Goal: Task Accomplishment & Management: Manage account settings

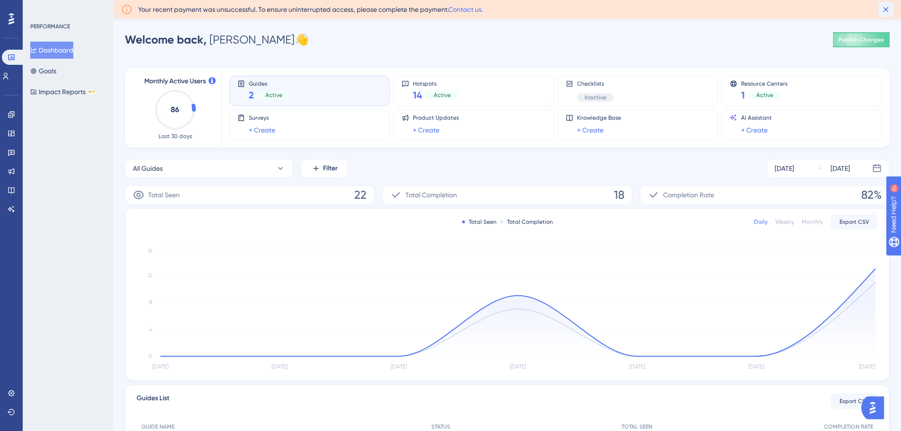
click at [884, 12] on icon at bounding box center [885, 9] width 9 height 9
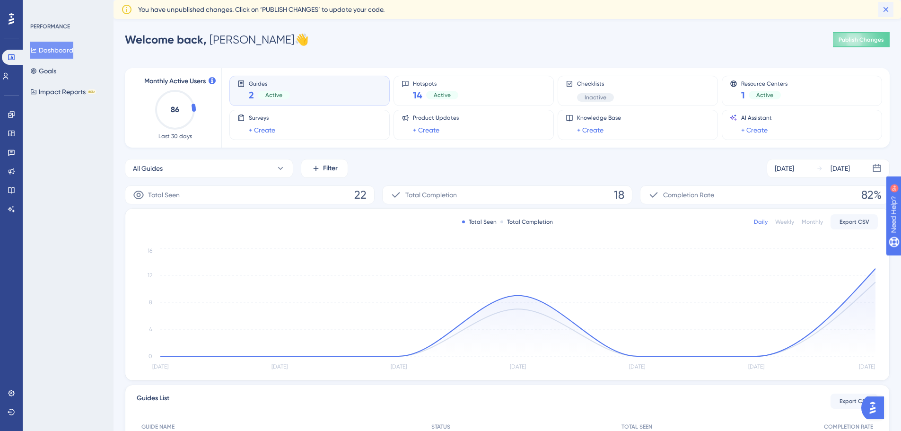
click at [880, 5] on button at bounding box center [885, 9] width 15 height 15
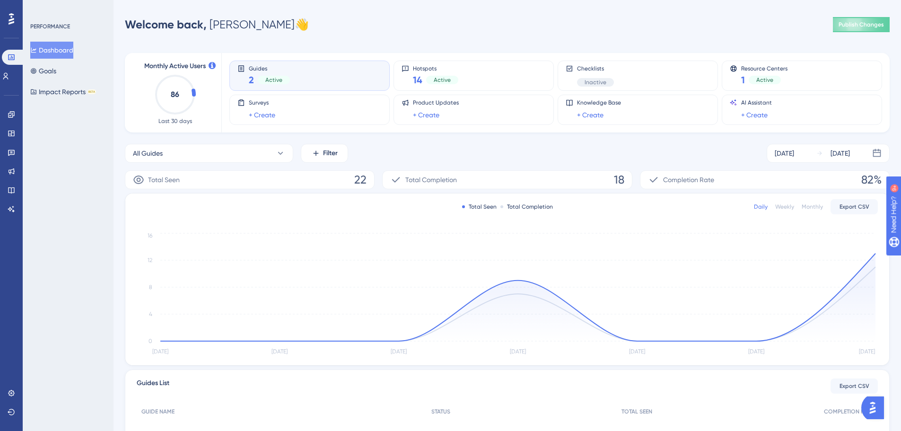
click at [691, 28] on div "Welcome back, [PERSON_NAME] 👋 Publish Changes" at bounding box center [507, 24] width 765 height 19
click at [15, 21] on div at bounding box center [11, 18] width 15 height 15
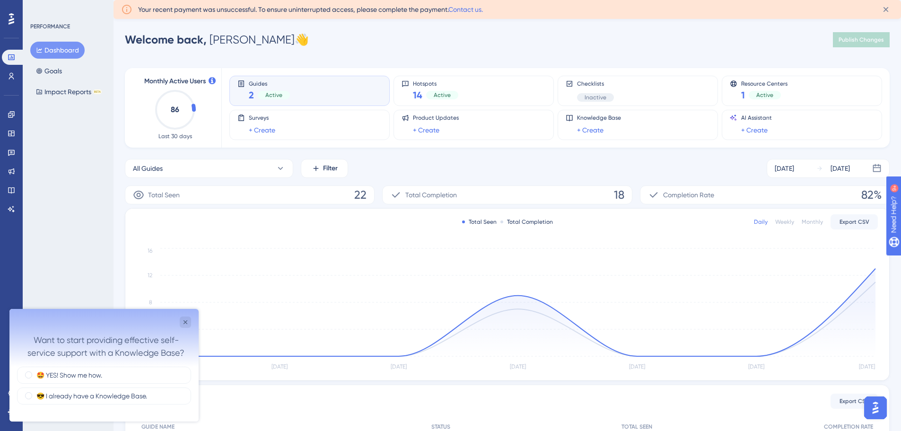
click at [176, 317] on div at bounding box center [104, 321] width 174 height 11
click at [428, 84] on span "Hotspots" at bounding box center [435, 83] width 45 height 7
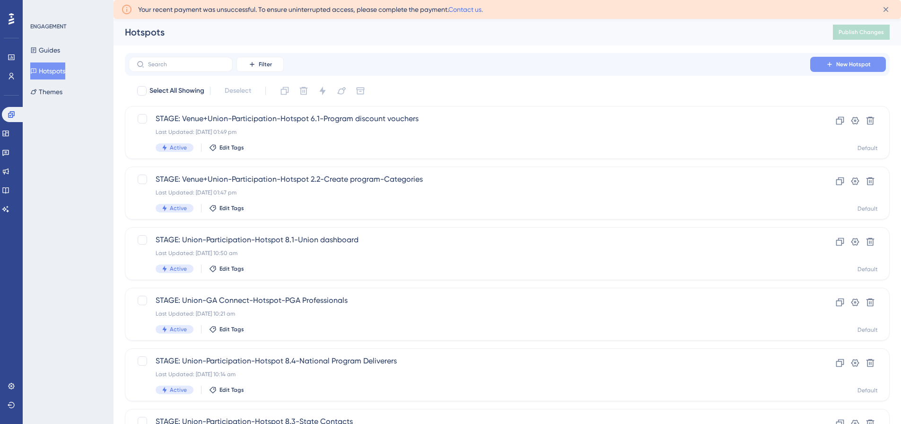
click at [833, 64] on icon at bounding box center [830, 65] width 8 height 8
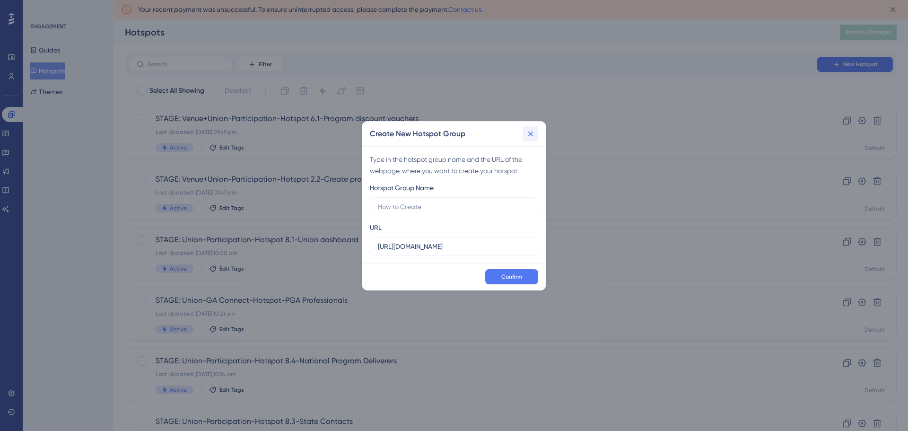
click at [535, 131] on button at bounding box center [530, 133] width 15 height 15
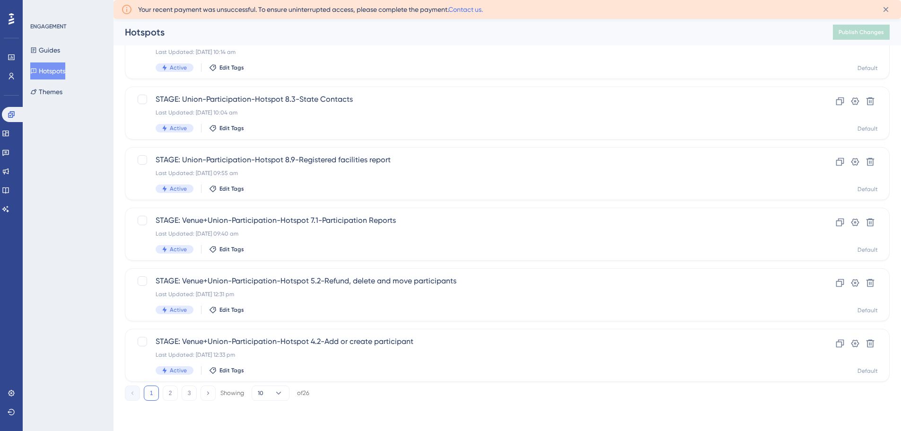
scroll to position [256, 0]
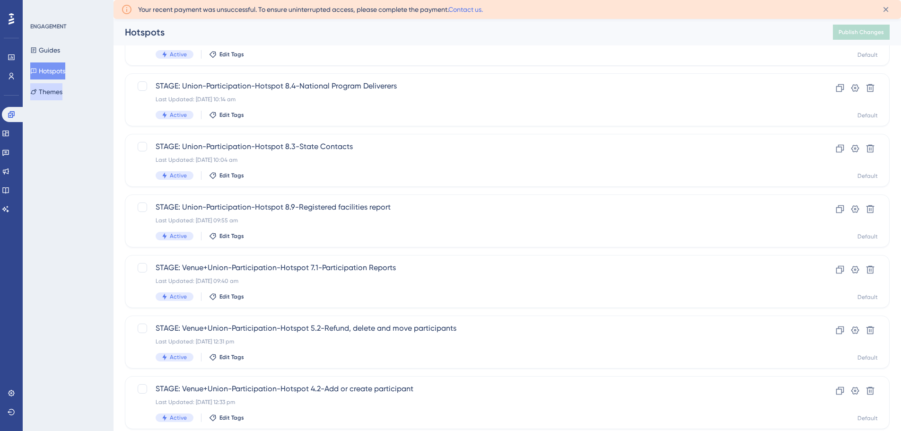
click at [49, 89] on button "Themes" at bounding box center [46, 91] width 32 height 17
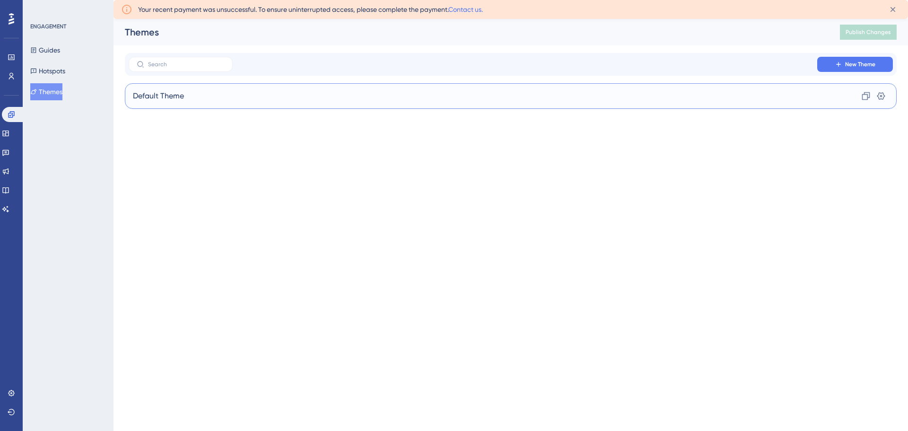
click at [159, 97] on span "Default Theme" at bounding box center [158, 95] width 51 height 11
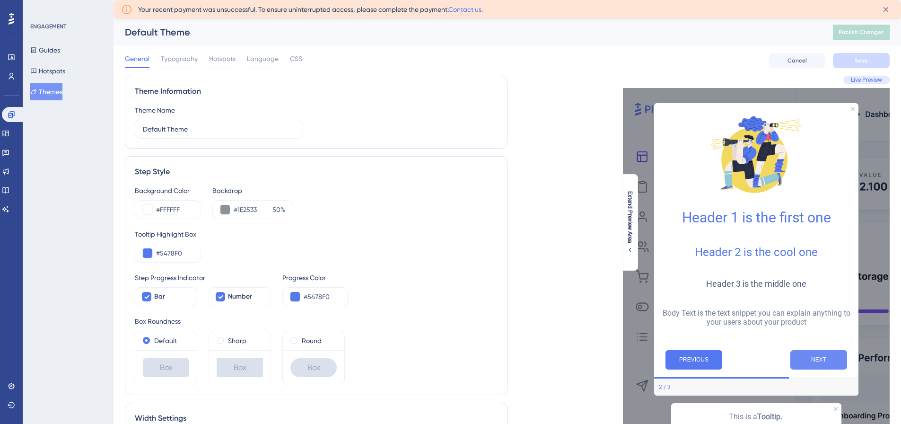
click at [817, 359] on button "NEXT" at bounding box center [818, 359] width 57 height 19
click at [817, 358] on button "NEXT" at bounding box center [818, 359] width 57 height 19
click at [817, 360] on button "NEXT" at bounding box center [818, 359] width 57 height 19
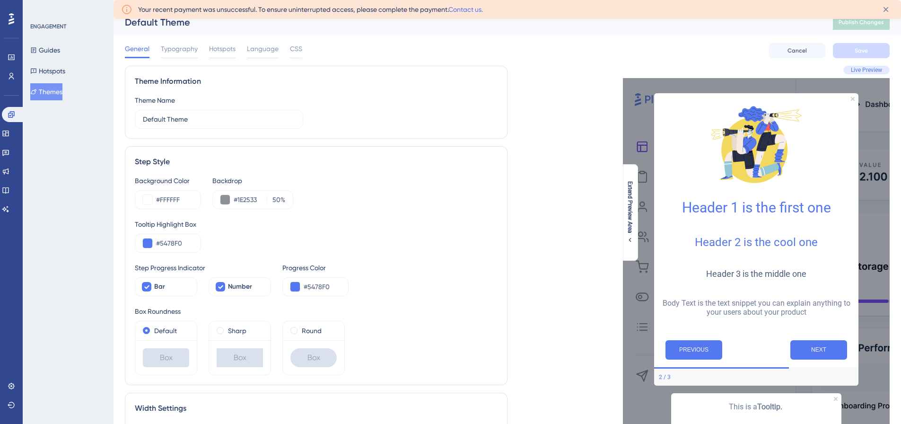
scroll to position [5, 0]
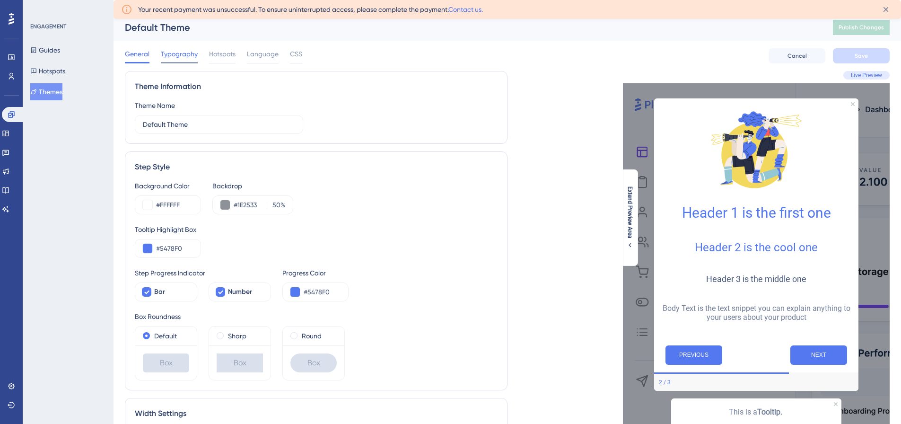
click at [178, 52] on span "Typography" at bounding box center [179, 53] width 37 height 11
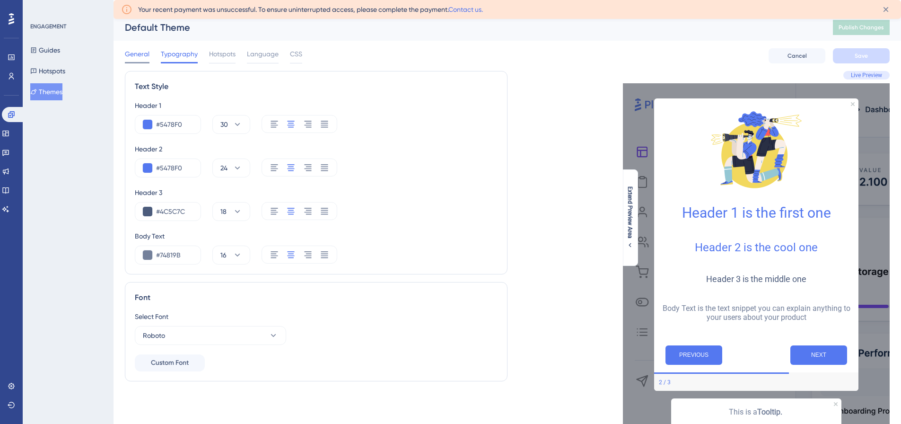
click at [138, 52] on span "General" at bounding box center [137, 53] width 25 height 11
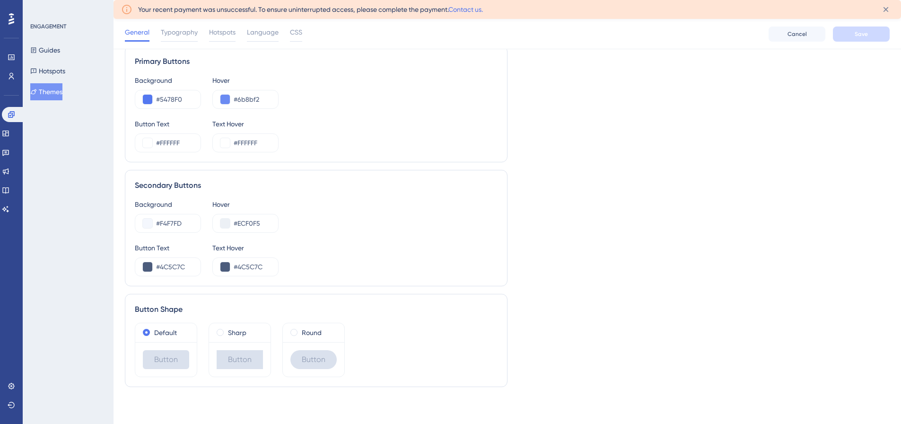
scroll to position [478, 0]
click at [183, 29] on span "Typography" at bounding box center [179, 31] width 37 height 11
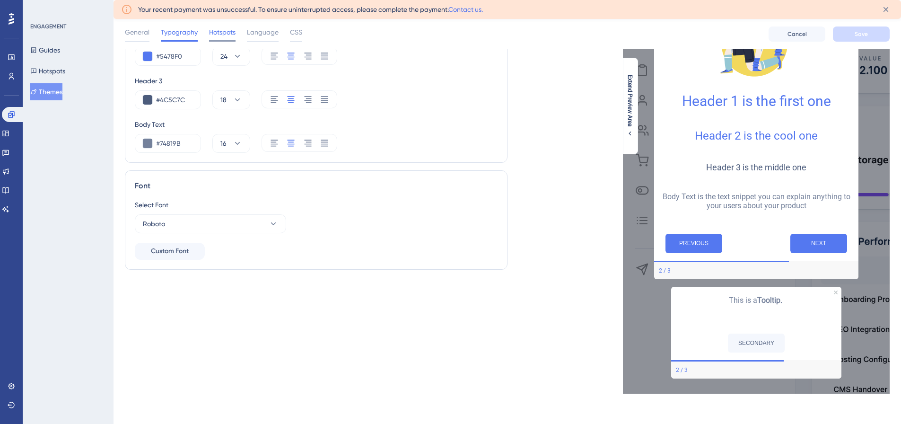
click at [231, 34] on span "Hotspots" at bounding box center [222, 31] width 26 height 11
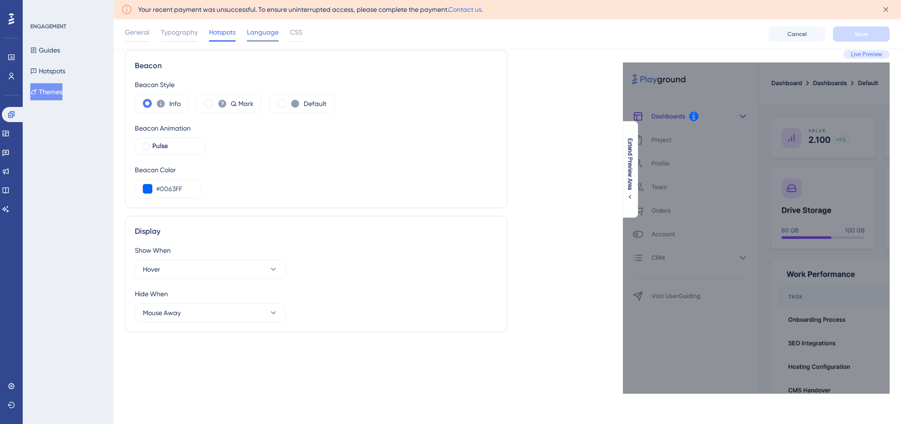
click at [260, 34] on span "Language" at bounding box center [263, 31] width 32 height 11
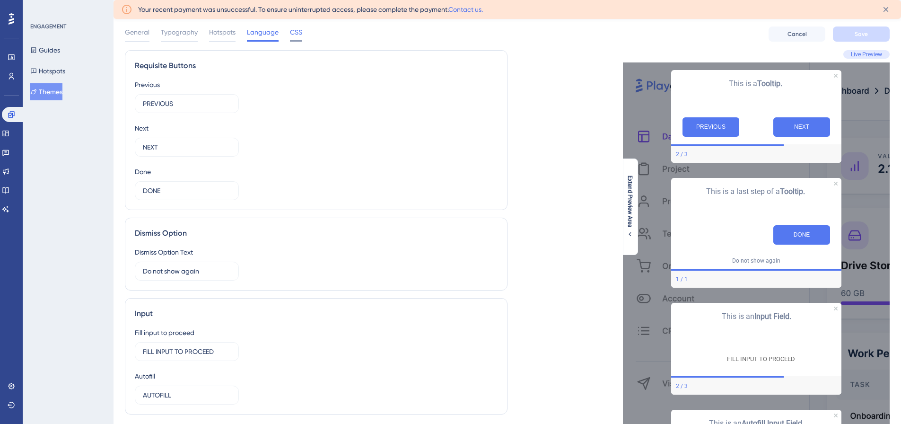
click at [292, 33] on span "CSS" at bounding box center [296, 31] width 12 height 11
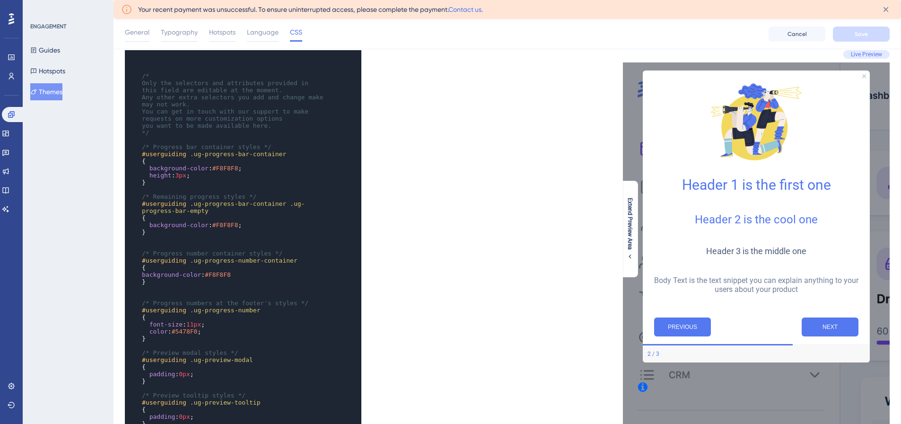
scroll to position [0, 0]
click at [134, 27] on span "General" at bounding box center [137, 31] width 25 height 11
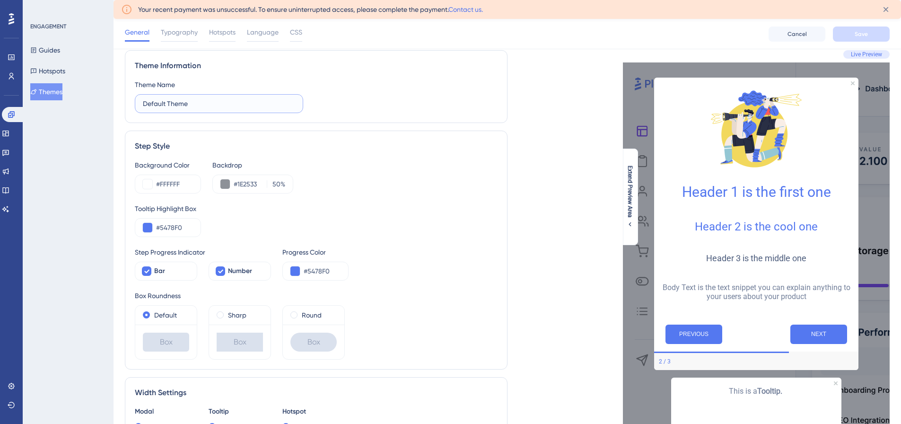
click at [207, 98] on input "Default Theme" at bounding box center [219, 103] width 152 height 10
